Goal: Information Seeking & Learning: Learn about a topic

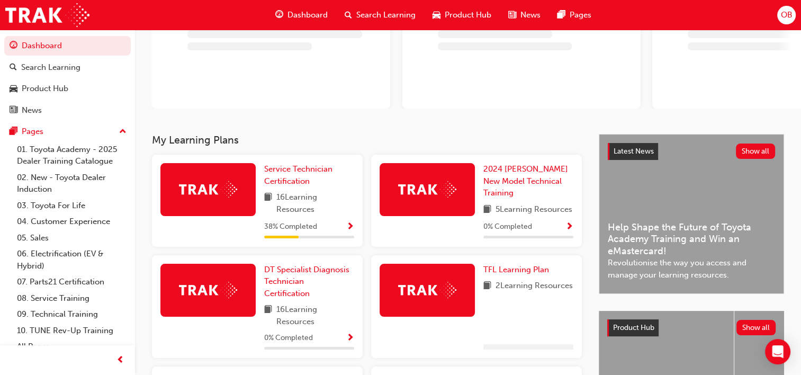
scroll to position [130, 0]
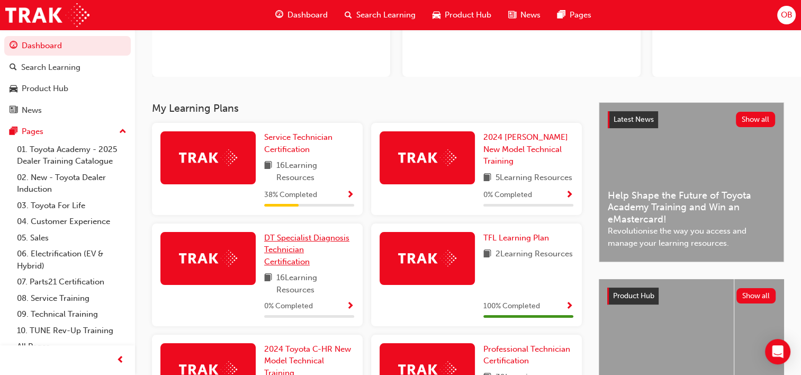
click at [287, 248] on span "DT Specialist Diagnosis Technician Certification" at bounding box center [306, 249] width 85 height 33
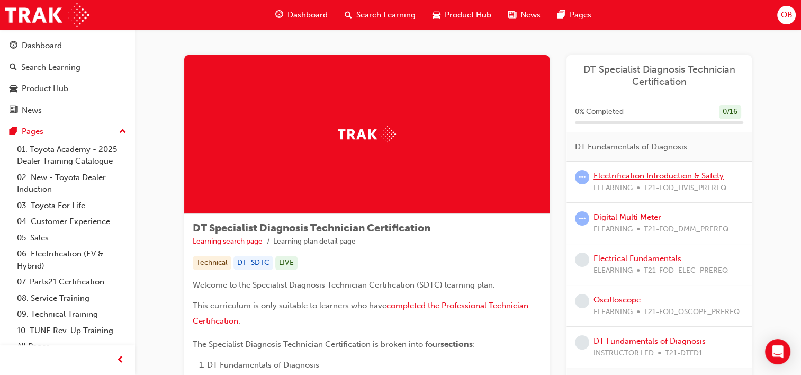
click at [660, 171] on link "Electrification Introduction & Safety" at bounding box center [658, 176] width 130 height 10
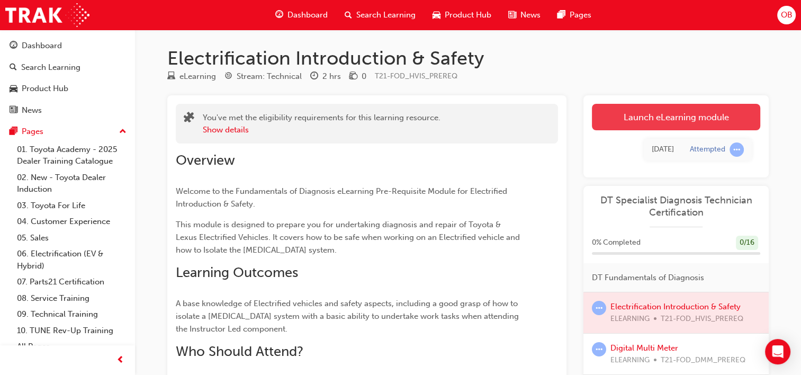
click at [667, 114] on link "Launch eLearning module" at bounding box center [676, 117] width 168 height 26
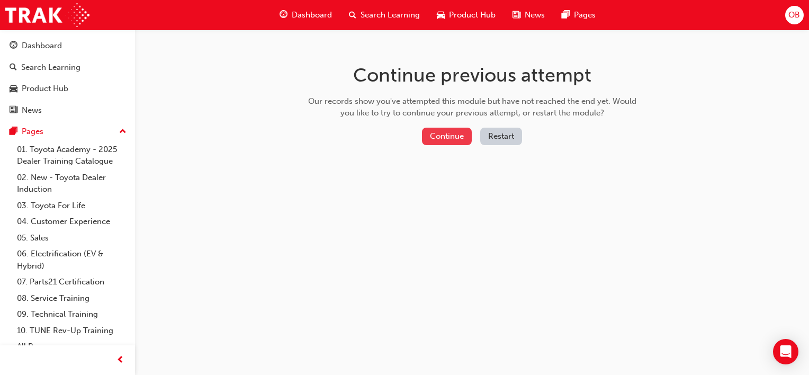
click at [441, 142] on button "Continue" at bounding box center [447, 136] width 50 height 17
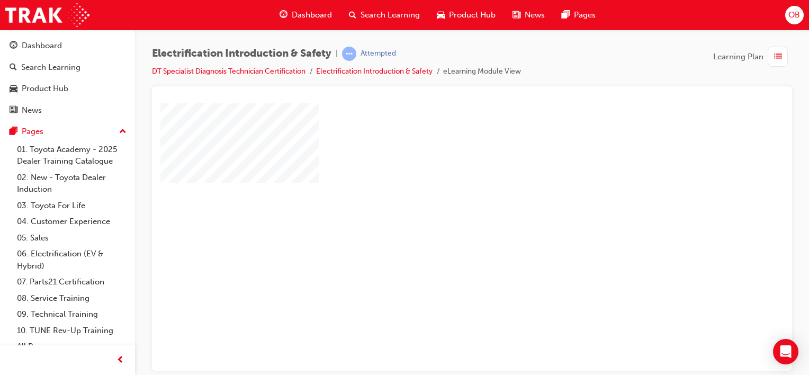
click at [441, 206] on div "play" at bounding box center [441, 206] width 0 height 0
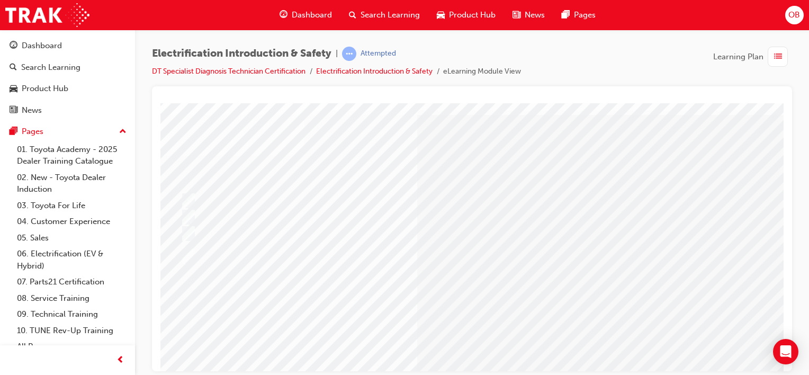
scroll to position [27, 14]
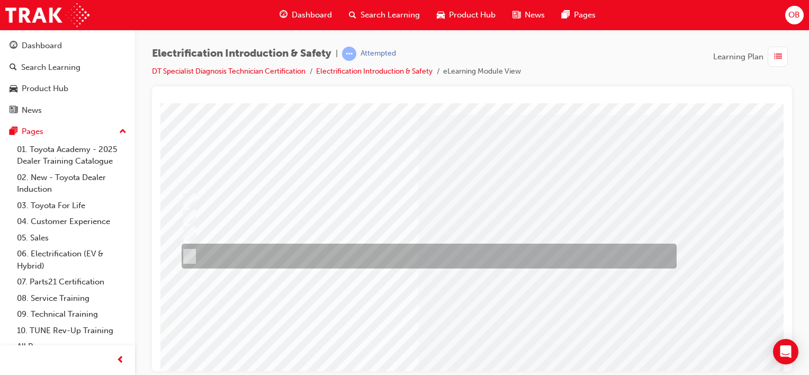
click at [381, 251] on div at bounding box center [426, 255] width 495 height 25
radio input "true"
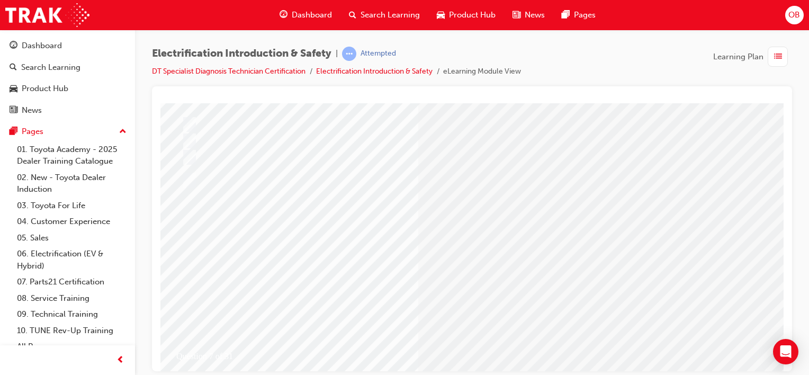
scroll to position [119, 14]
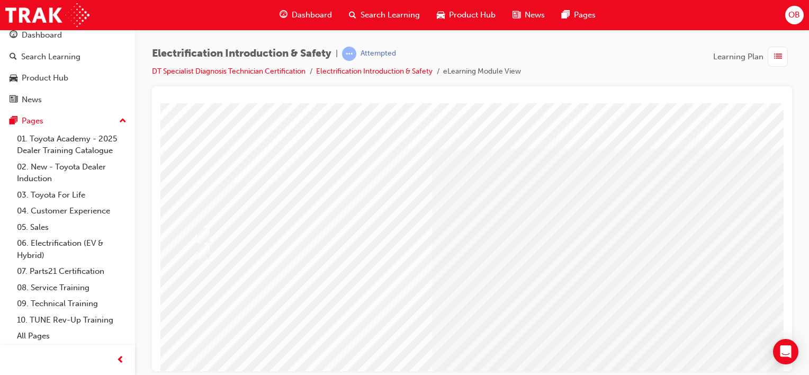
scroll to position [0, 0]
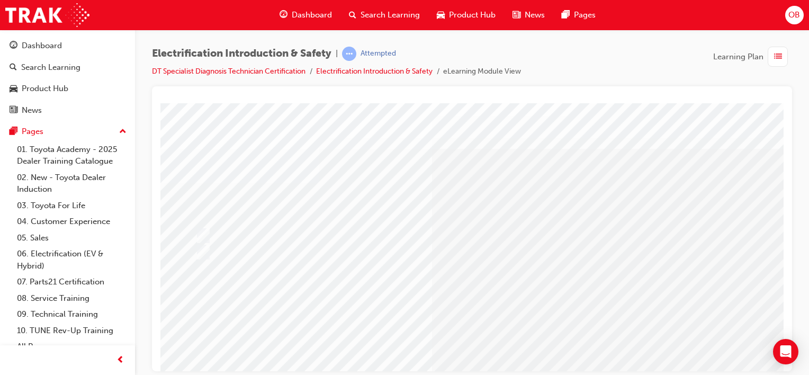
click at [779, 58] on span "list-icon" at bounding box center [778, 56] width 8 height 13
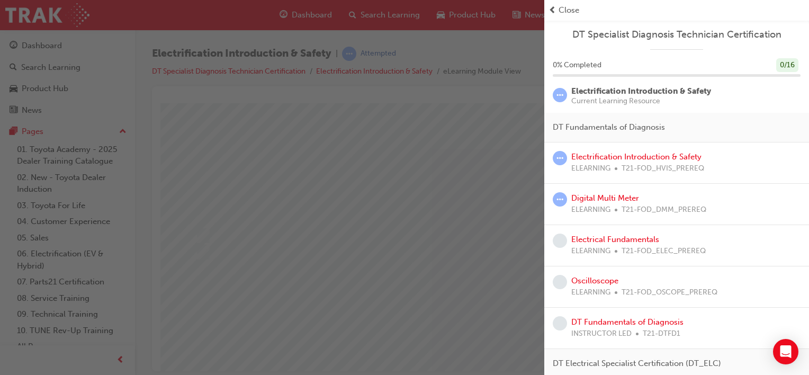
click at [499, 45] on div "button" at bounding box center [272, 187] width 544 height 375
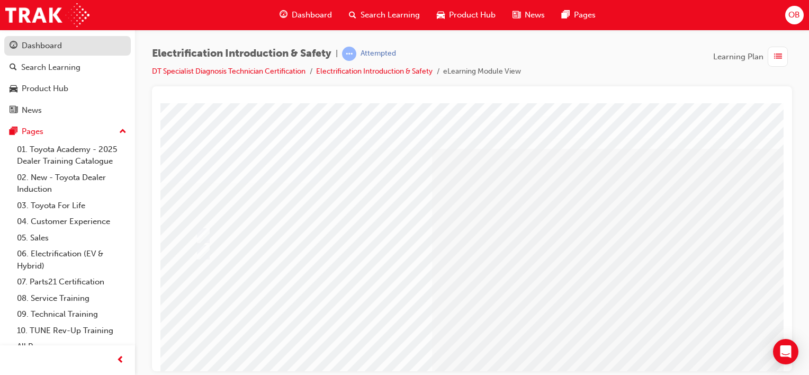
click at [52, 47] on div "Dashboard" at bounding box center [42, 46] width 40 height 12
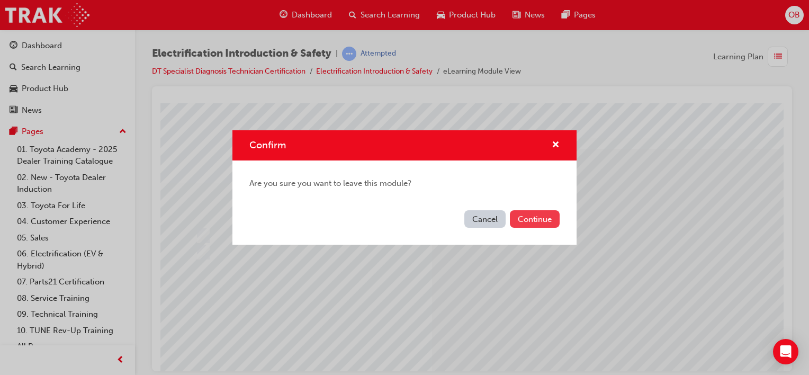
click at [534, 223] on button "Continue" at bounding box center [535, 218] width 50 height 17
